Goal: Find specific page/section

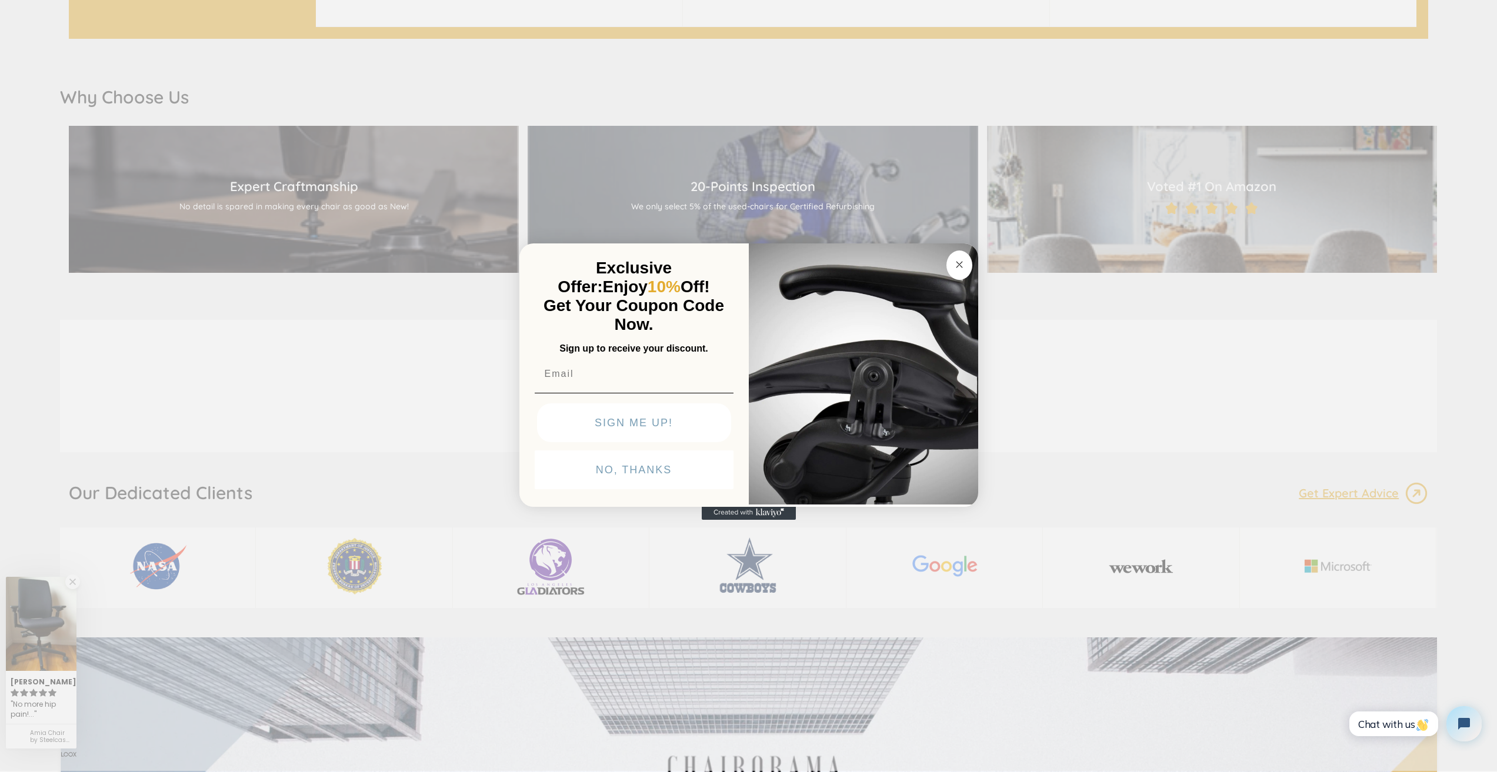
scroll to position [1470, 0]
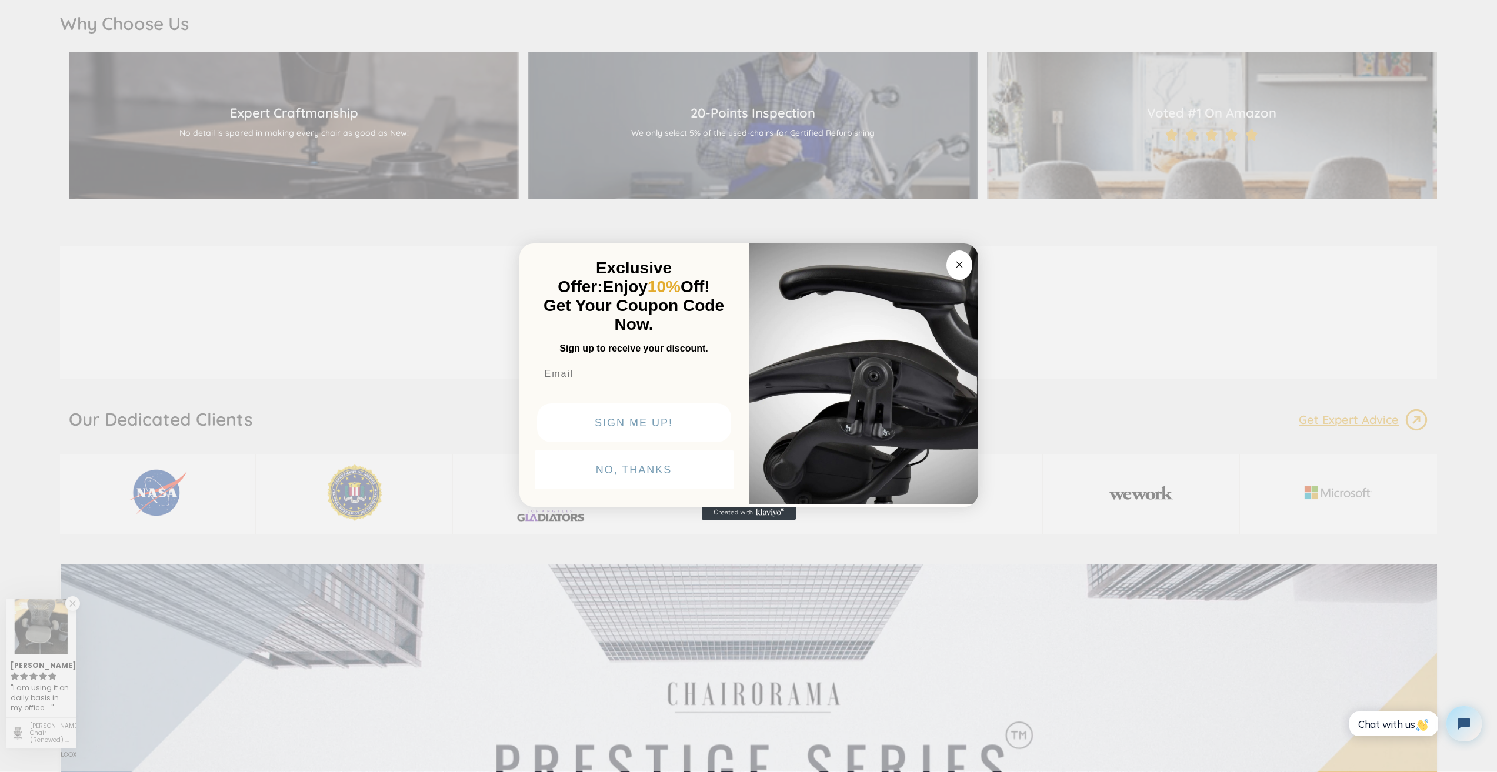
click at [198, 641] on div "Close dialog Exclusive Offer: Enjoy 10% Off! Get Your Coupon Code Now. Sign up …" at bounding box center [748, 385] width 1497 height 772
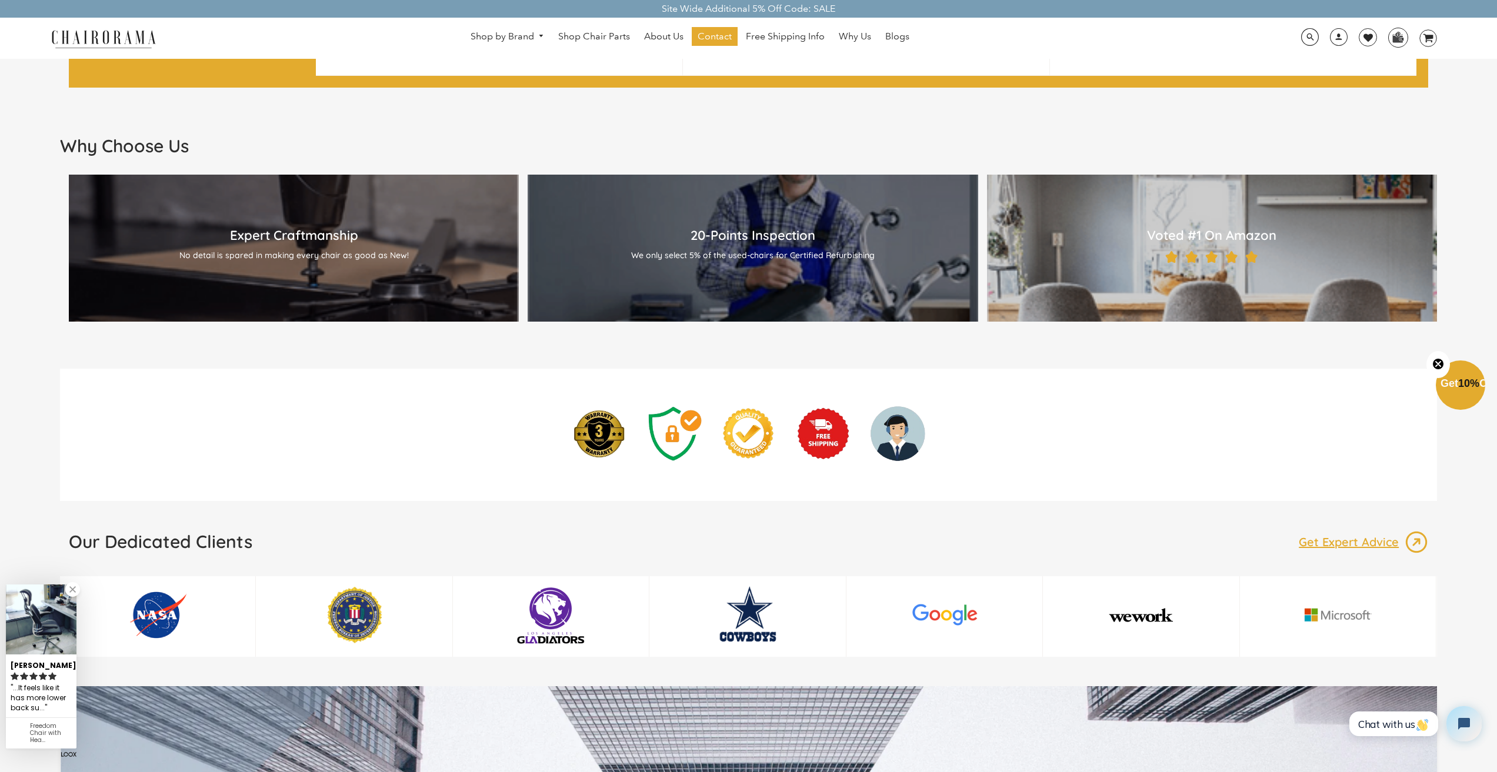
scroll to position [1176, 0]
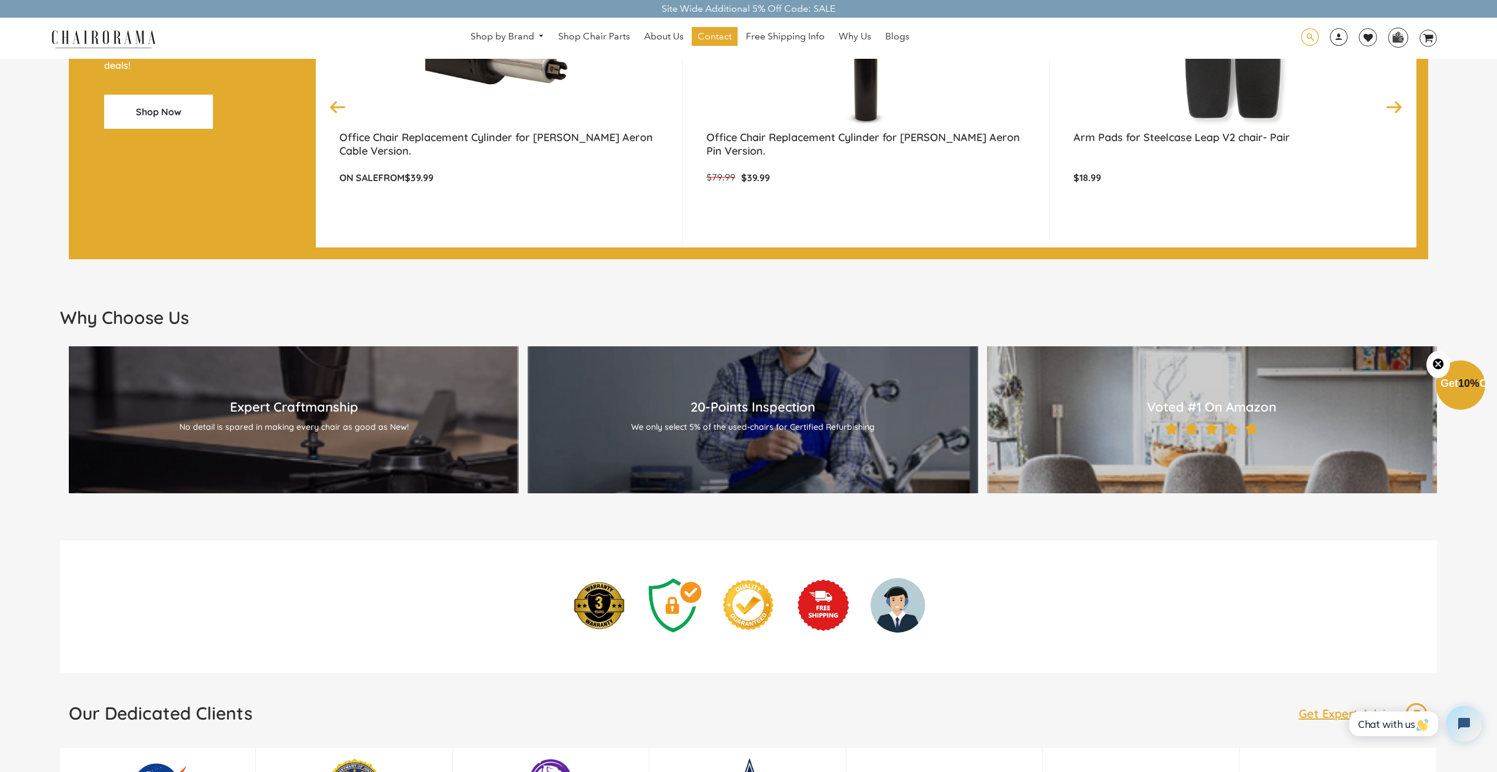
click at [1307, 36] on span at bounding box center [1310, 37] width 18 height 18
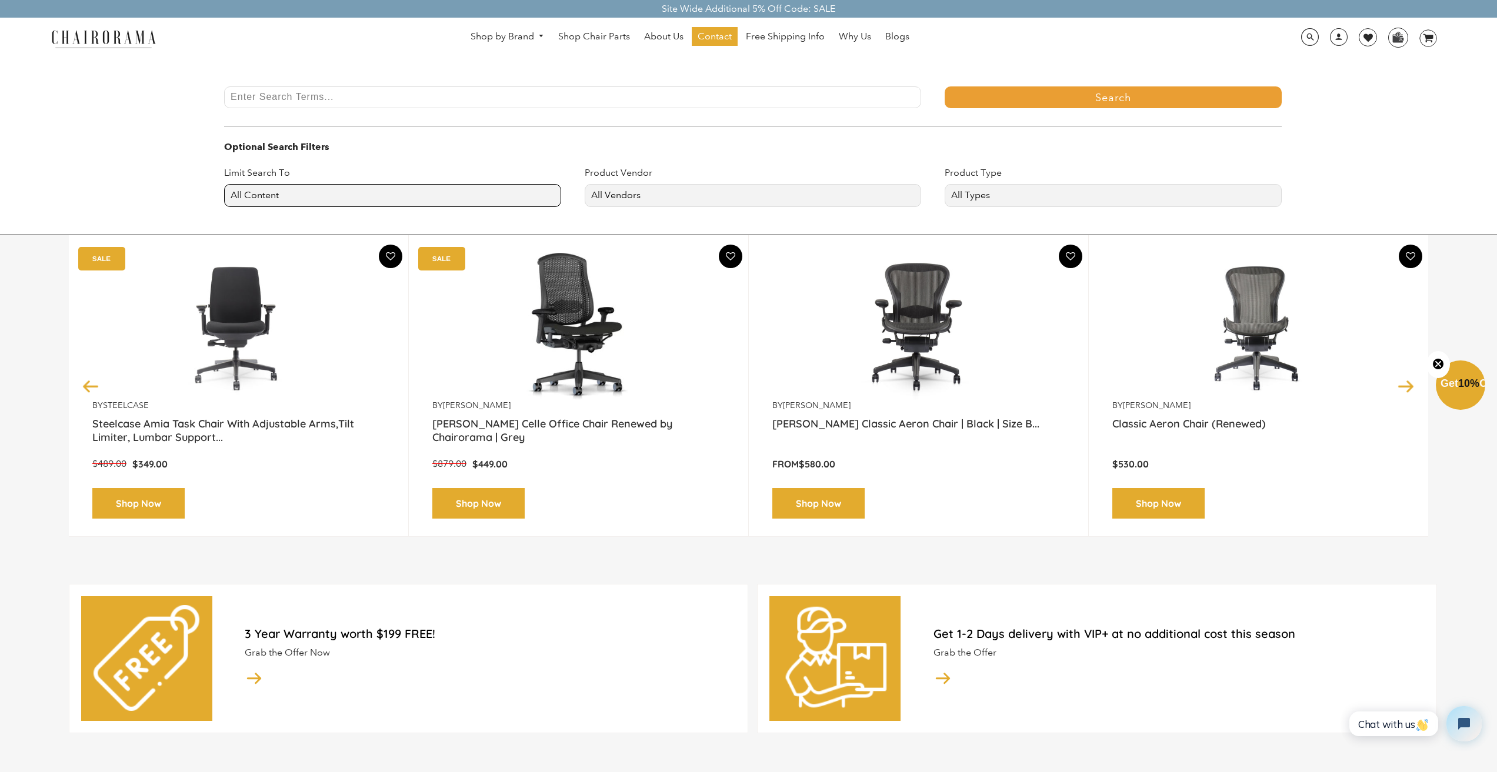
click at [291, 189] on select "All Content Products Pages Blogs" at bounding box center [392, 195] width 337 height 23
select select "page"
click at [224, 184] on select "All Content Products Pages Blogs" at bounding box center [392, 195] width 337 height 23
click at [652, 189] on select "All Vendors chairorama Edole [PERSON_NAME] [GEOGRAPHIC_DATA] [PERSON_NAME] Huma…" at bounding box center [753, 195] width 337 height 23
select select "Haworth"
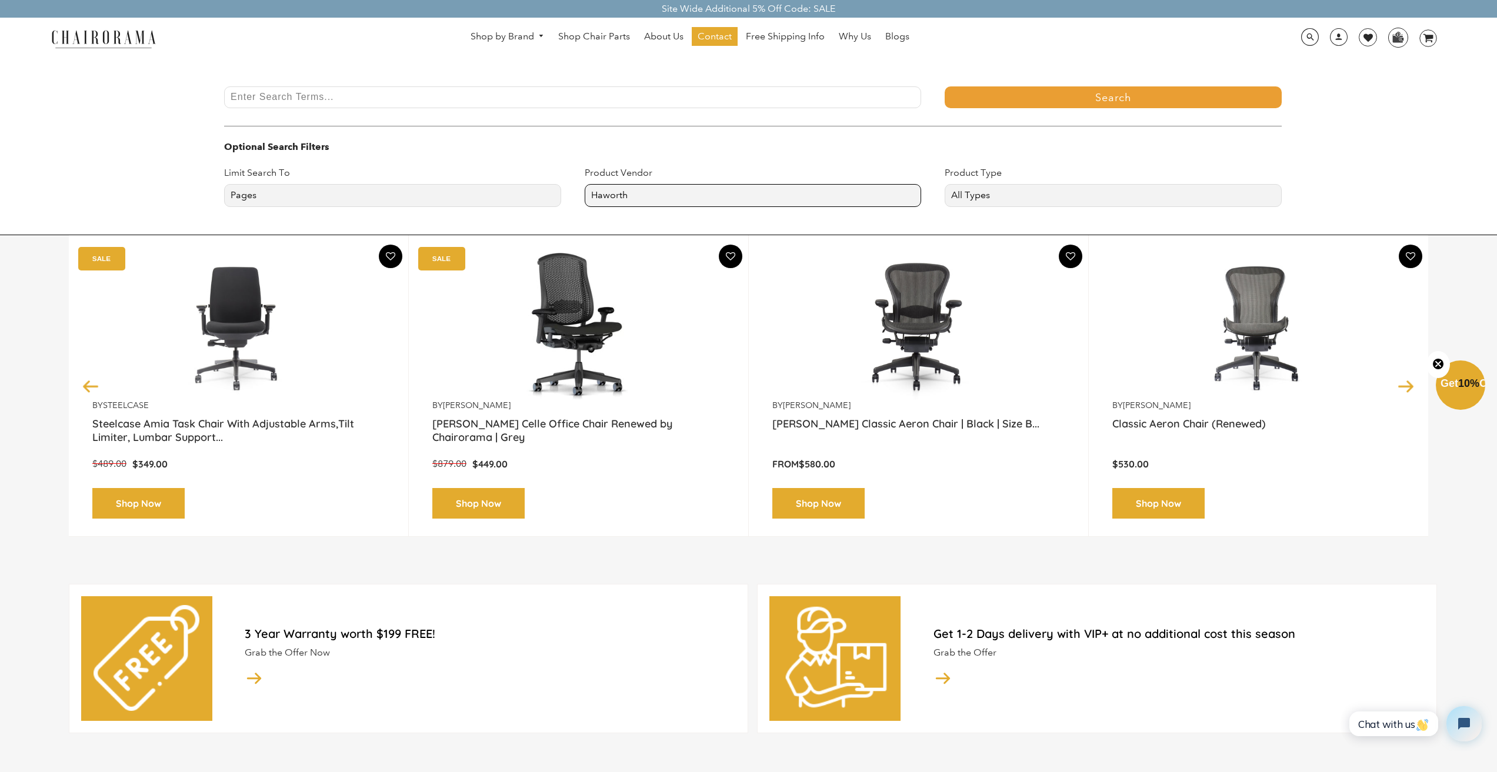
click at [585, 184] on select "All Vendors chairorama Edole [PERSON_NAME] [GEOGRAPHIC_DATA] [PERSON_NAME] Huma…" at bounding box center [753, 195] width 337 height 23
click at [1012, 186] on select "All Types Chair Chair parts mws_apo_generated Table" at bounding box center [1113, 195] width 337 height 23
select select "Table"
click at [945, 184] on select "All Types Chair Chair parts mws_apo_generated Table" at bounding box center [1113, 195] width 337 height 23
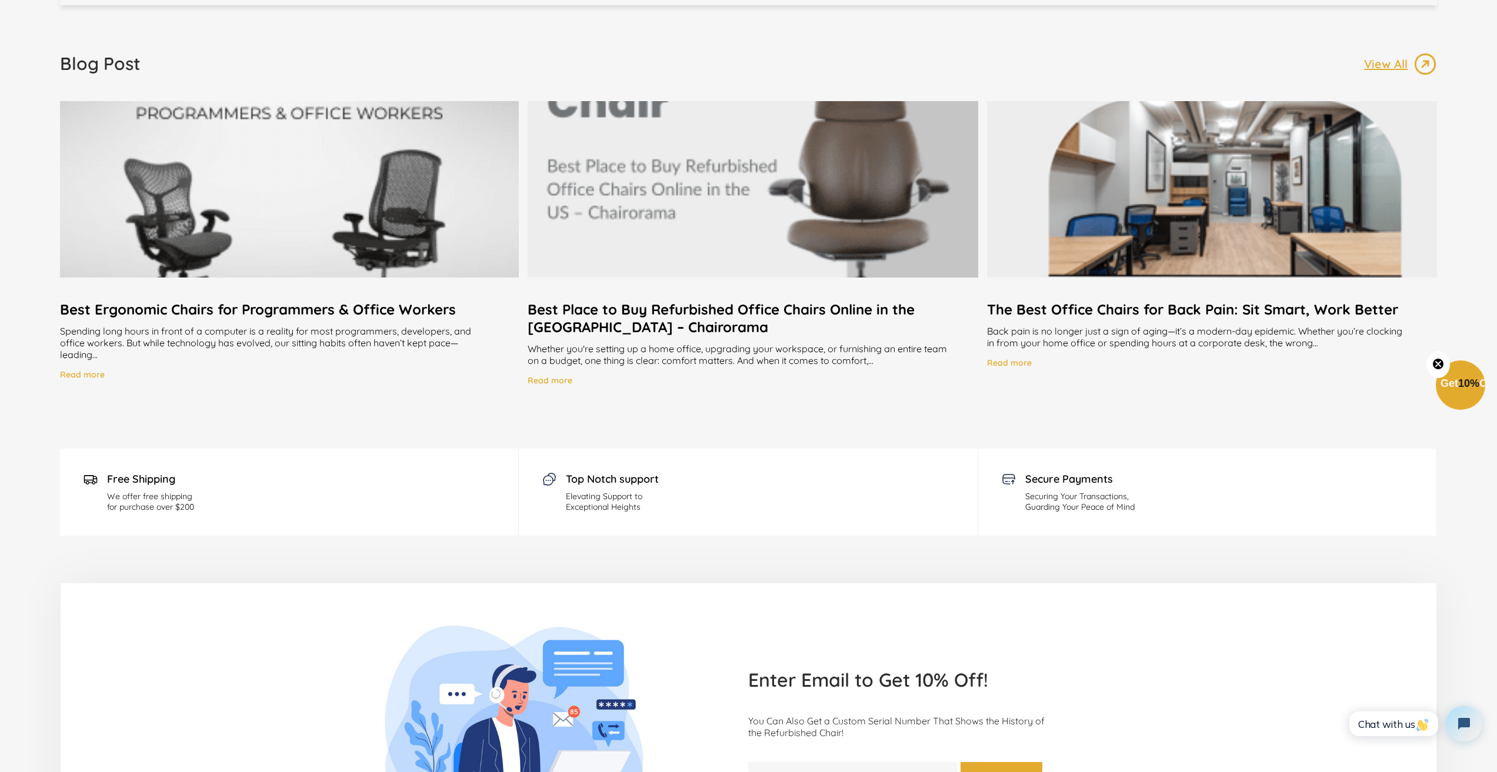
scroll to position [3480, 0]
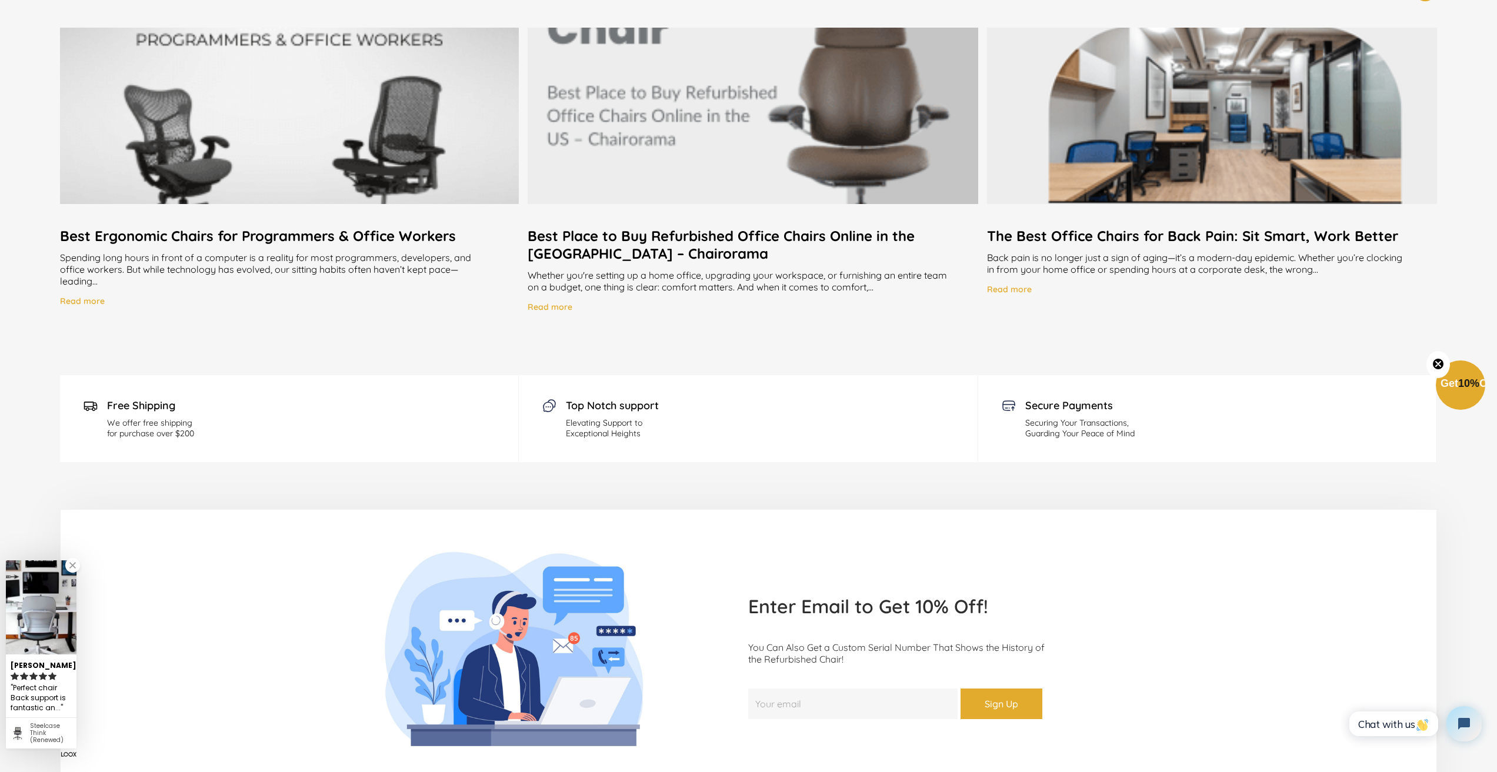
click at [786, 689] on input "Your email" at bounding box center [852, 704] width 209 height 31
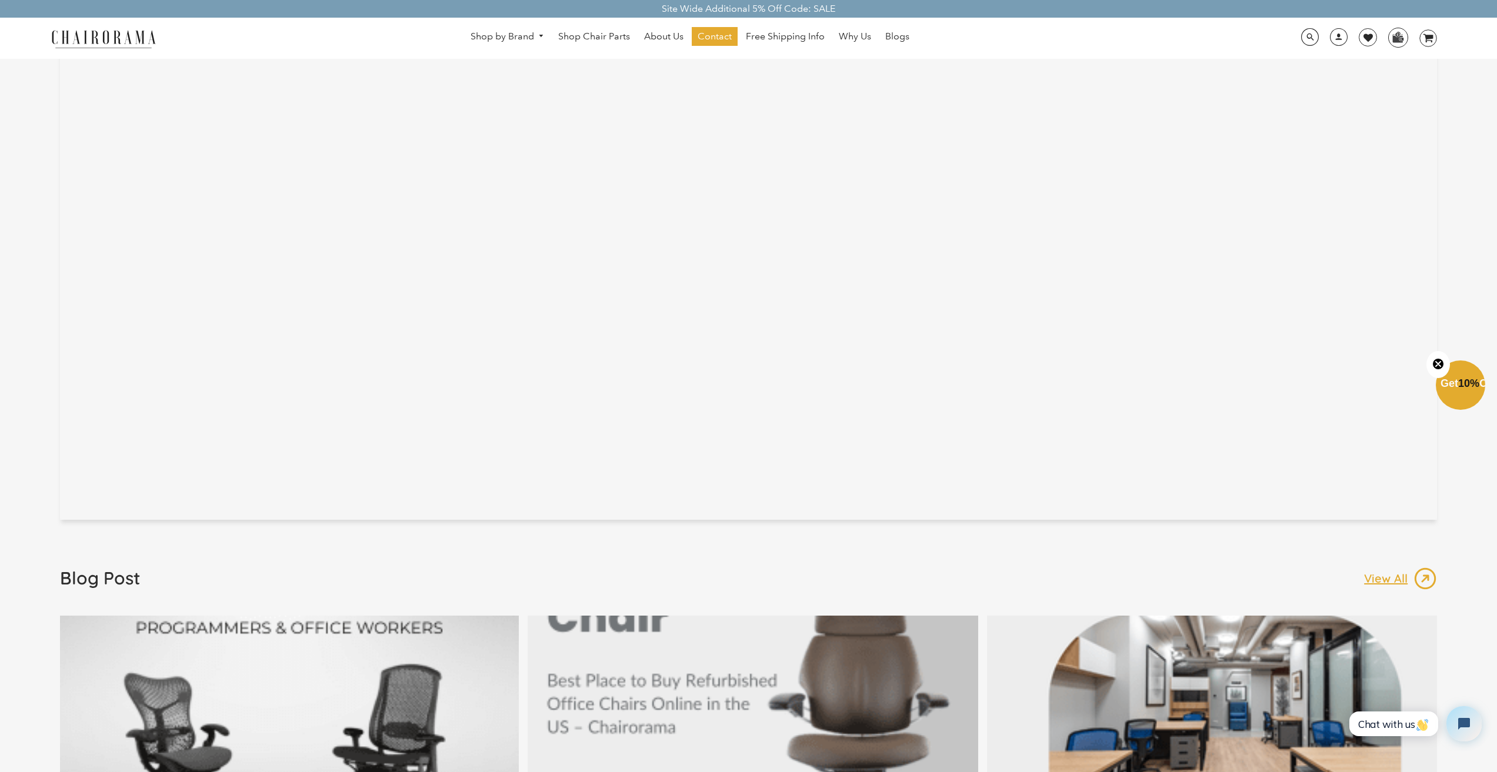
scroll to position [2818, 0]
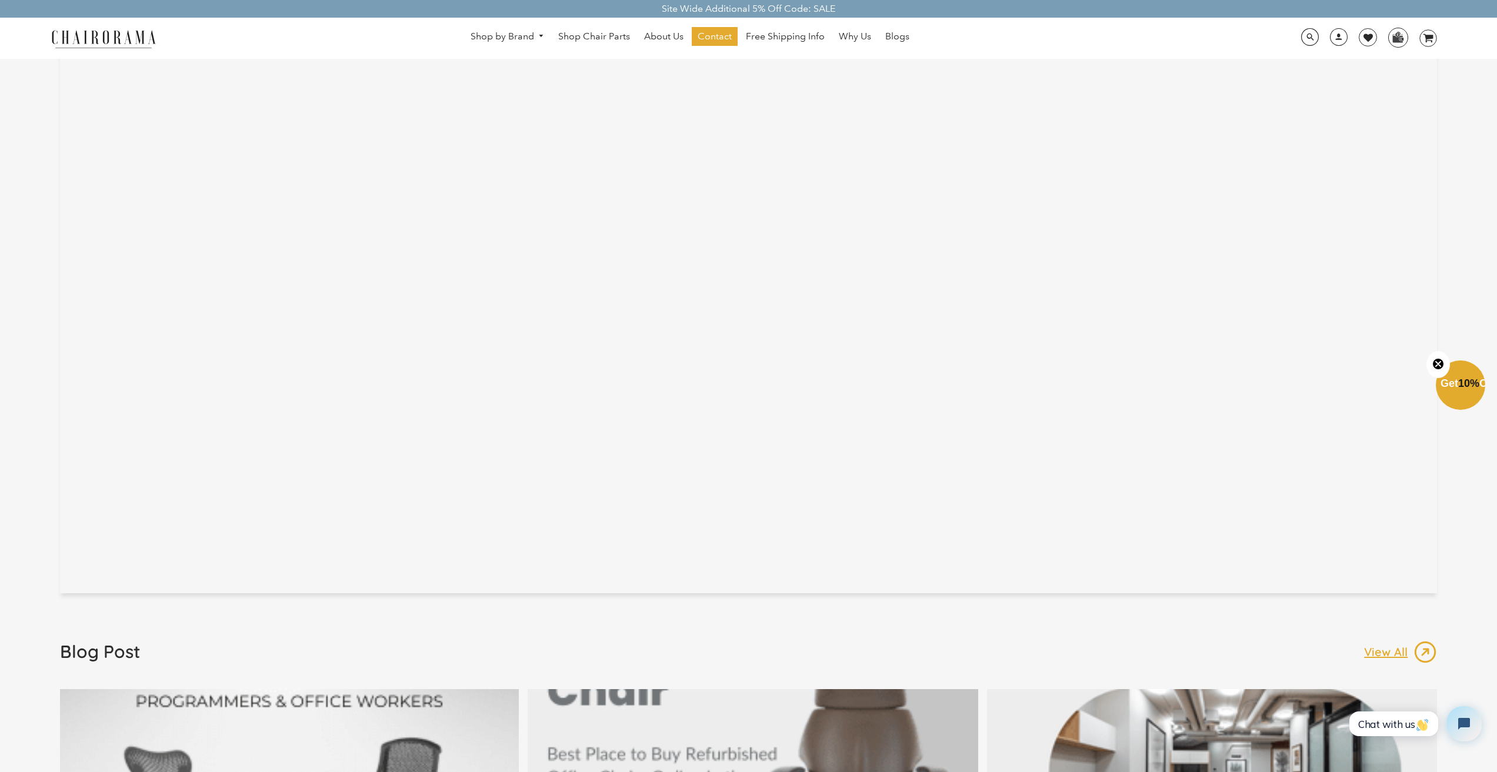
type input "[PERSON_NAME][EMAIL_ADDRESS][DOMAIN_NAME]"
click at [81, 29] on img at bounding box center [104, 38] width 118 height 21
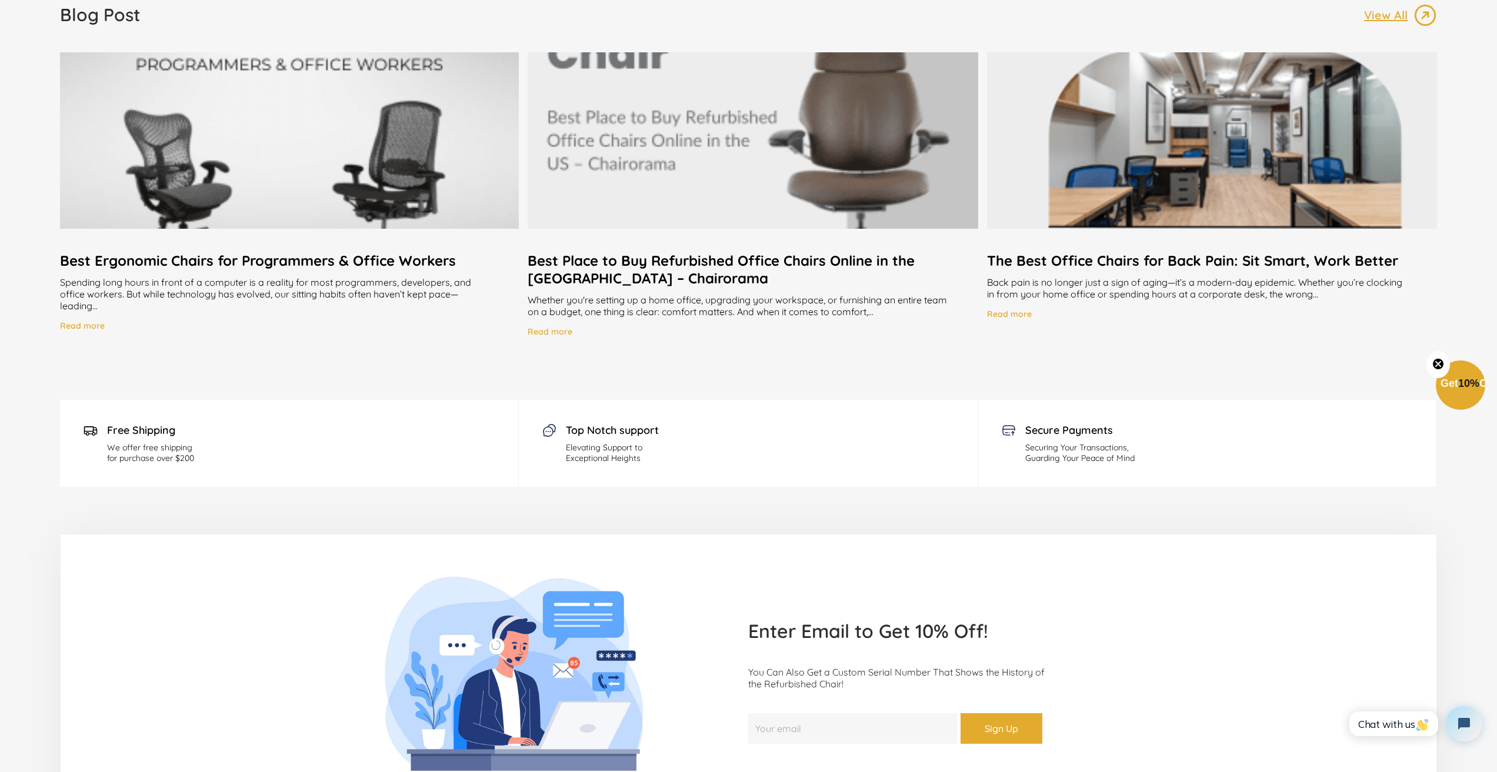
scroll to position [3504, 0]
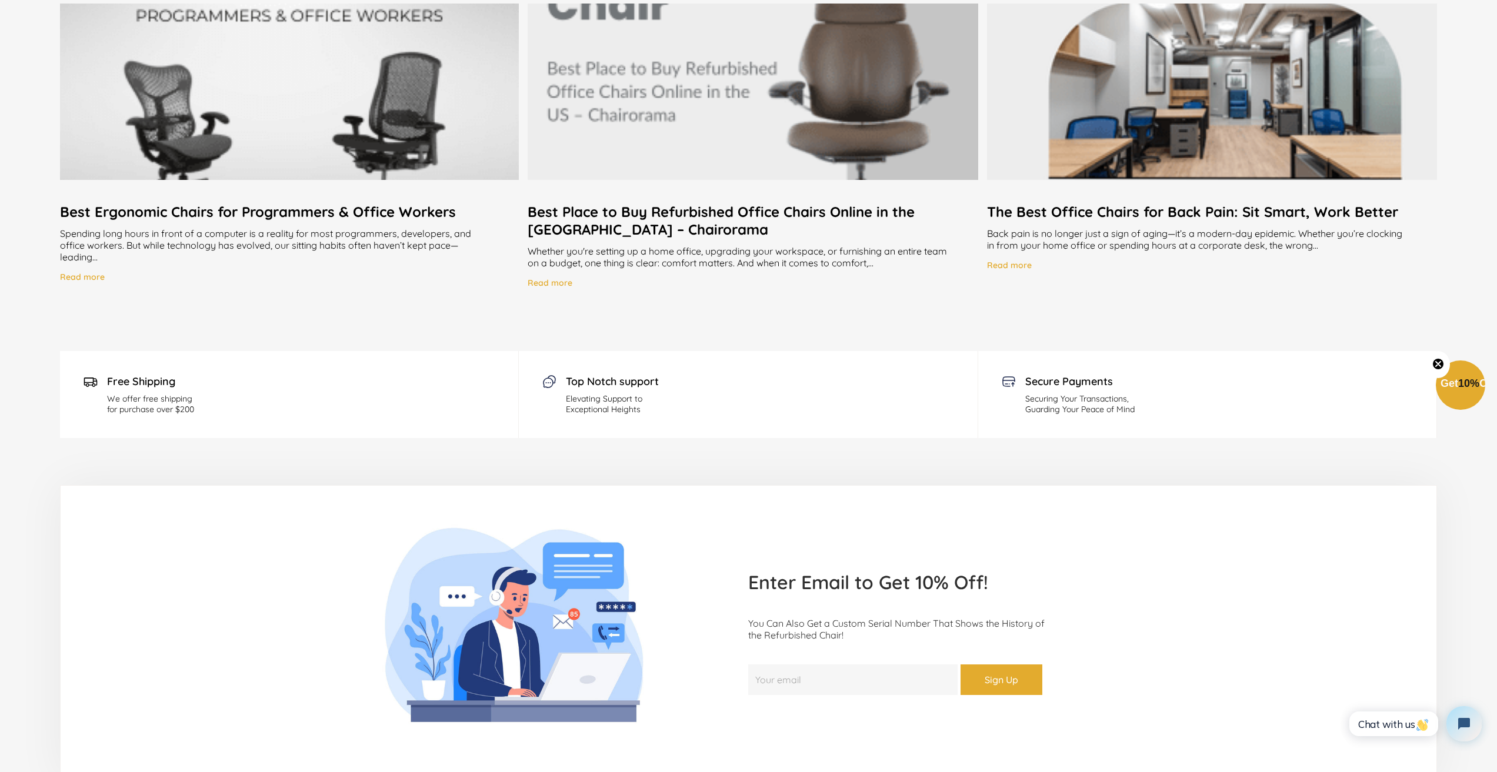
click at [768, 665] on input "Your email" at bounding box center [852, 680] width 209 height 31
type input "[PERSON_NAME][EMAIL_ADDRESS][DOMAIN_NAME]"
